Goal: Task Accomplishment & Management: Use online tool/utility

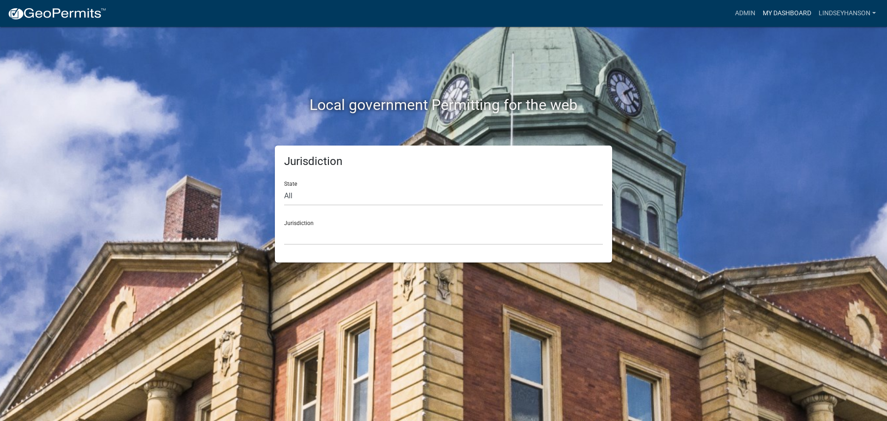
click at [767, 12] on link "My Dashboard" at bounding box center [787, 14] width 56 height 18
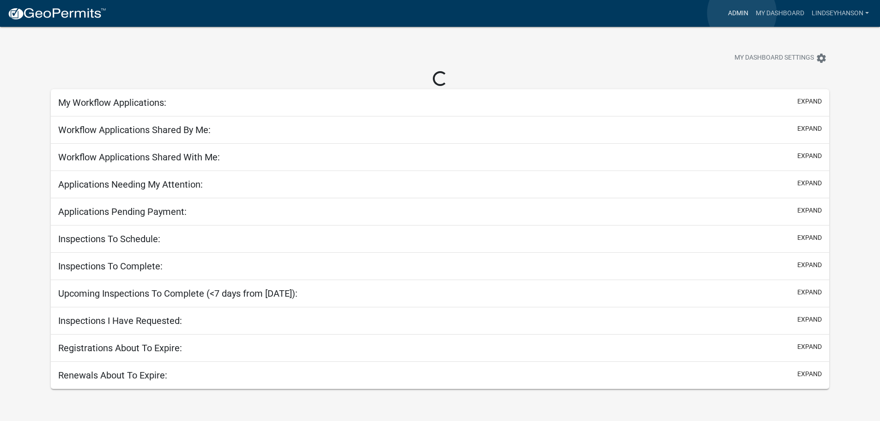
click at [742, 13] on link "Admin" at bounding box center [738, 14] width 28 height 18
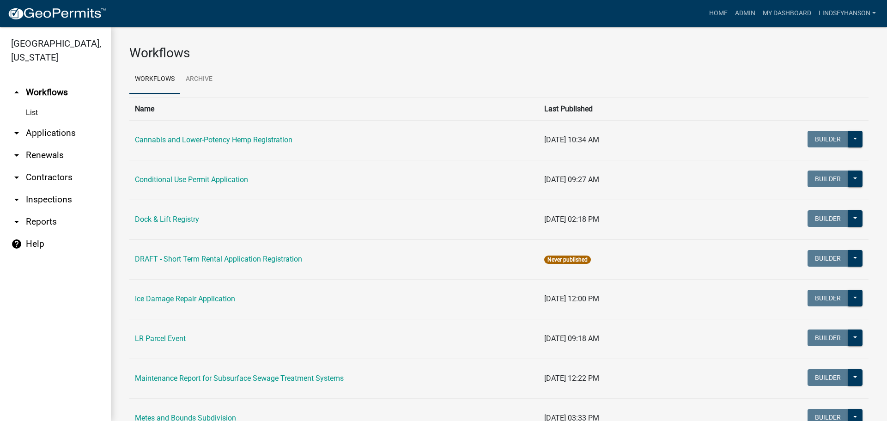
click at [64, 129] on link "arrow_drop_down Applications" at bounding box center [55, 133] width 111 height 22
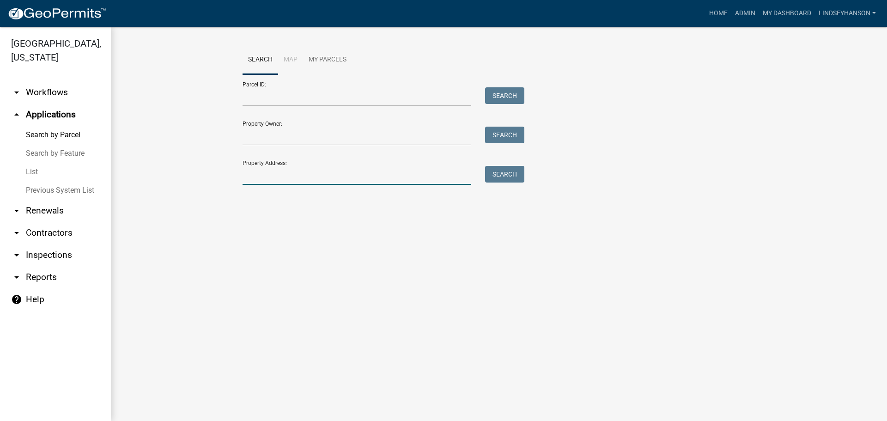
click at [276, 177] on input "Property Address:" at bounding box center [356, 175] width 229 height 19
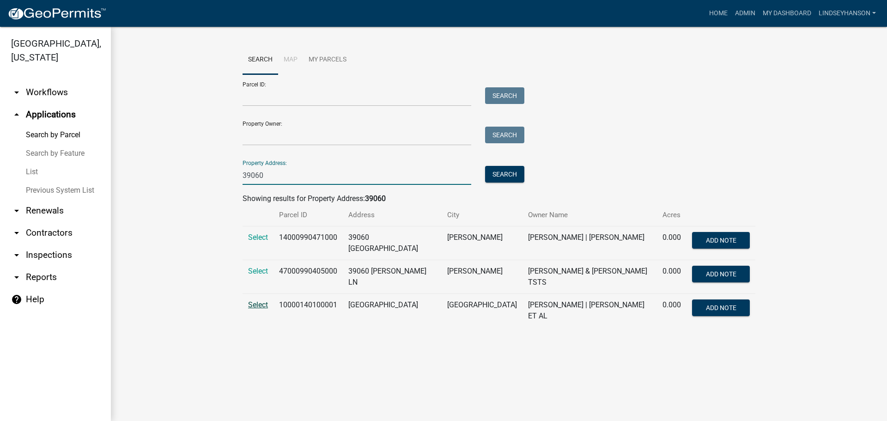
type input "39060"
click at [264, 300] on span "Select" at bounding box center [258, 304] width 20 height 9
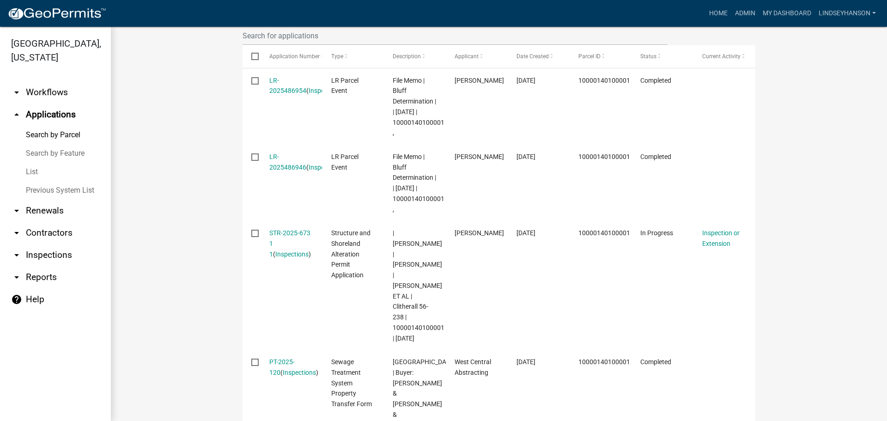
scroll to position [323, 0]
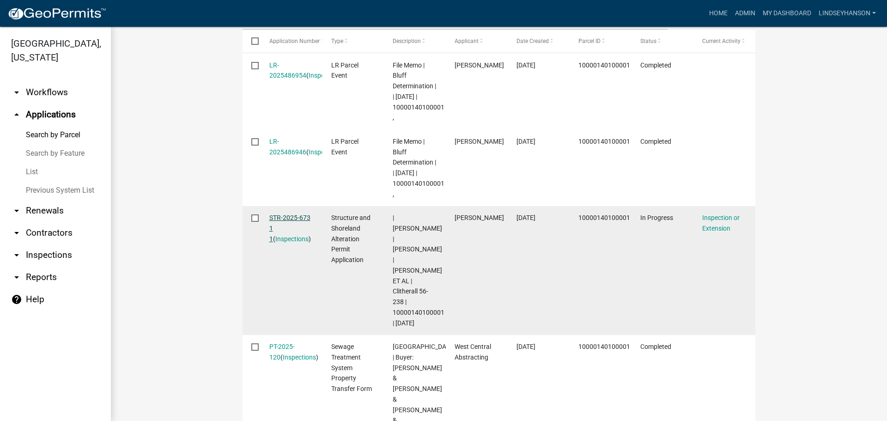
click at [280, 214] on link "STR-2025-673 1 1" at bounding box center [289, 228] width 41 height 29
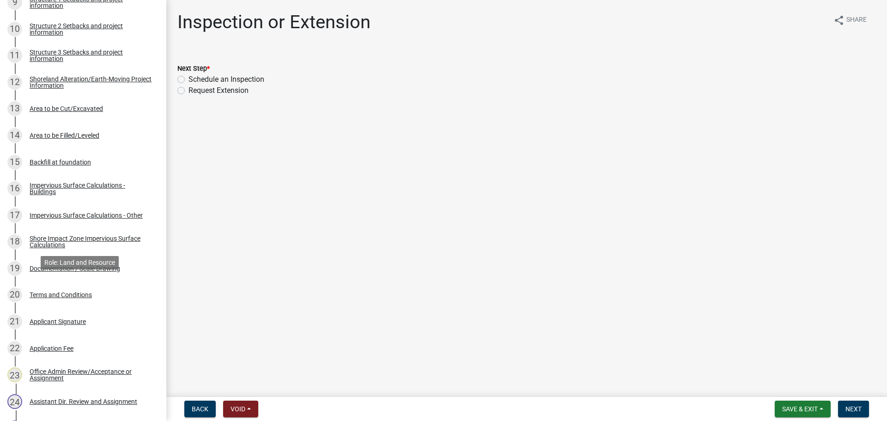
scroll to position [755, 0]
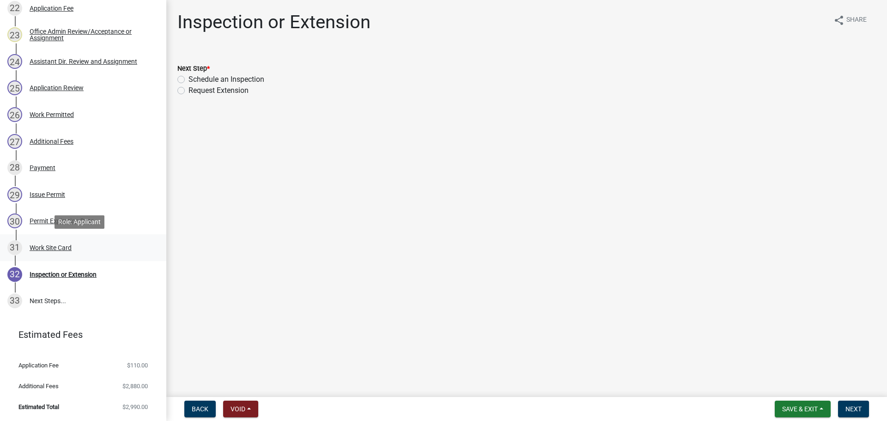
click at [65, 242] on div "31 Work Site Card" at bounding box center [79, 247] width 144 height 15
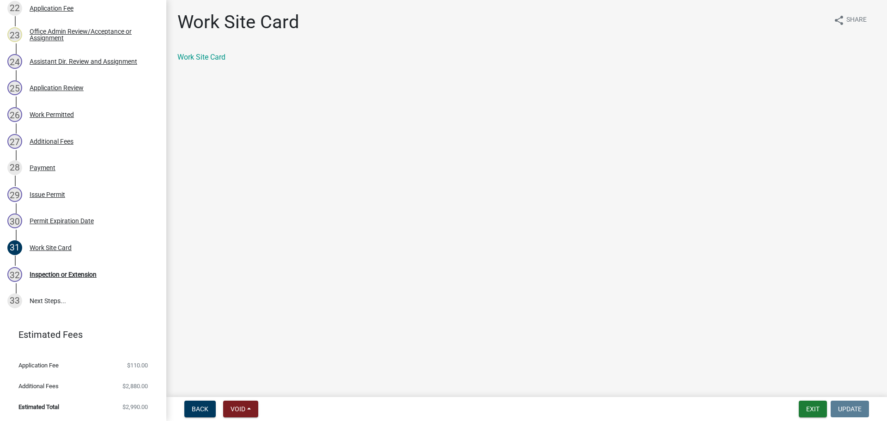
drag, startPoint x: 210, startPoint y: 63, endPoint x: 216, endPoint y: 67, distance: 7.0
click at [210, 63] on div "Work Site Card" at bounding box center [526, 61] width 712 height 18
click at [217, 57] on link "Work Site Card" at bounding box center [201, 57] width 48 height 9
